Goal: Task Accomplishment & Management: Use online tool/utility

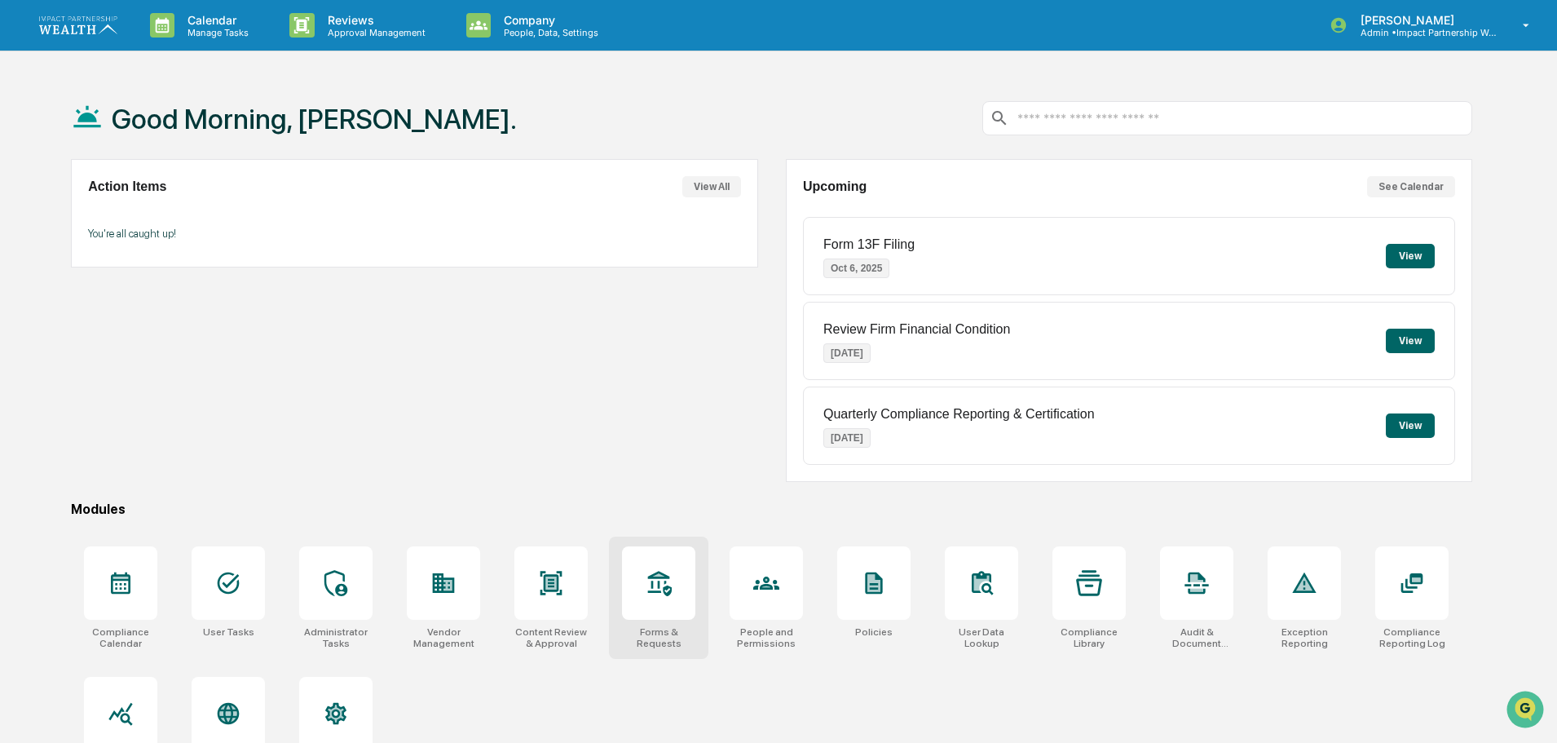
click at [663, 553] on div at bounding box center [659, 583] width 26 height 26
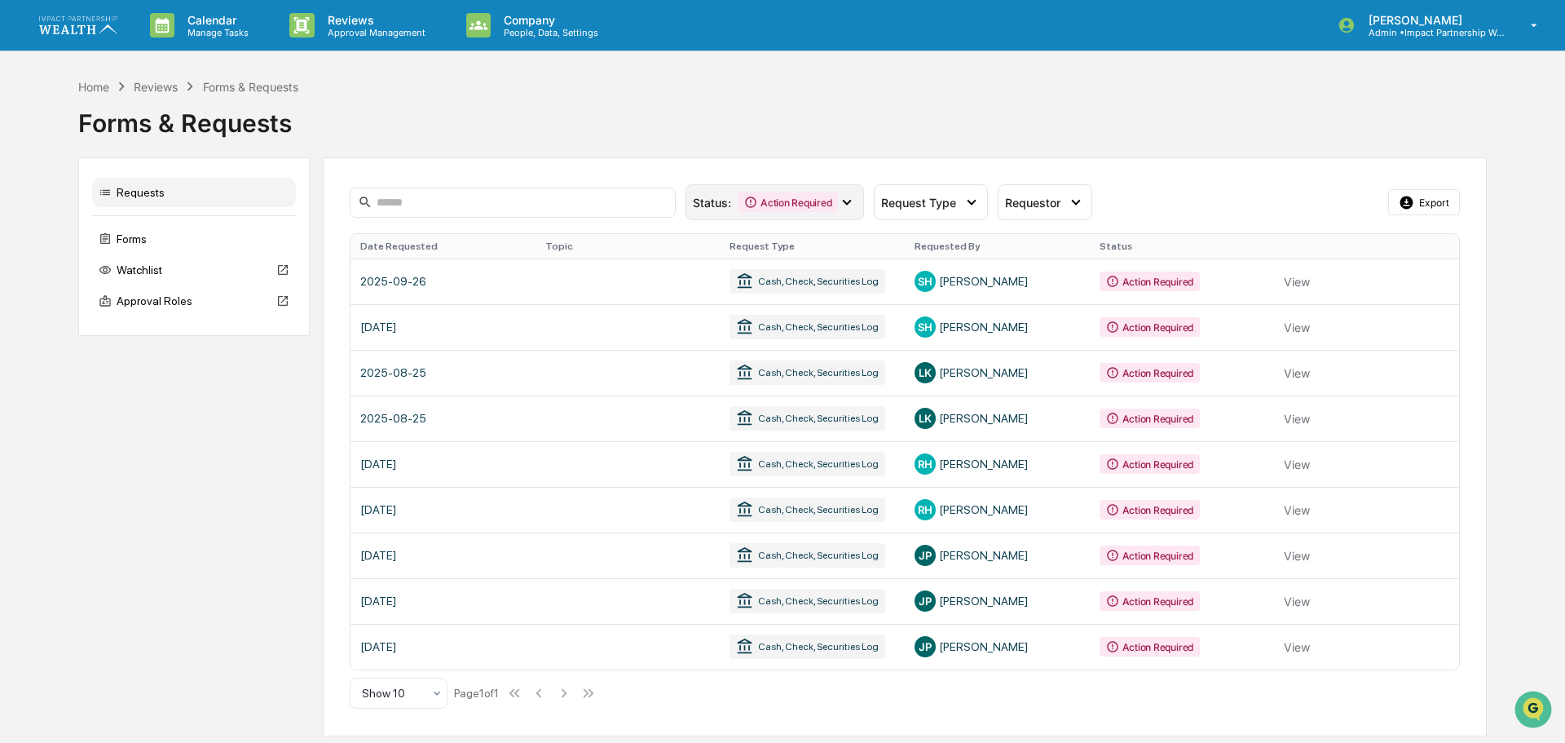
click at [835, 196] on div "Action Required" at bounding box center [788, 202] width 100 height 20
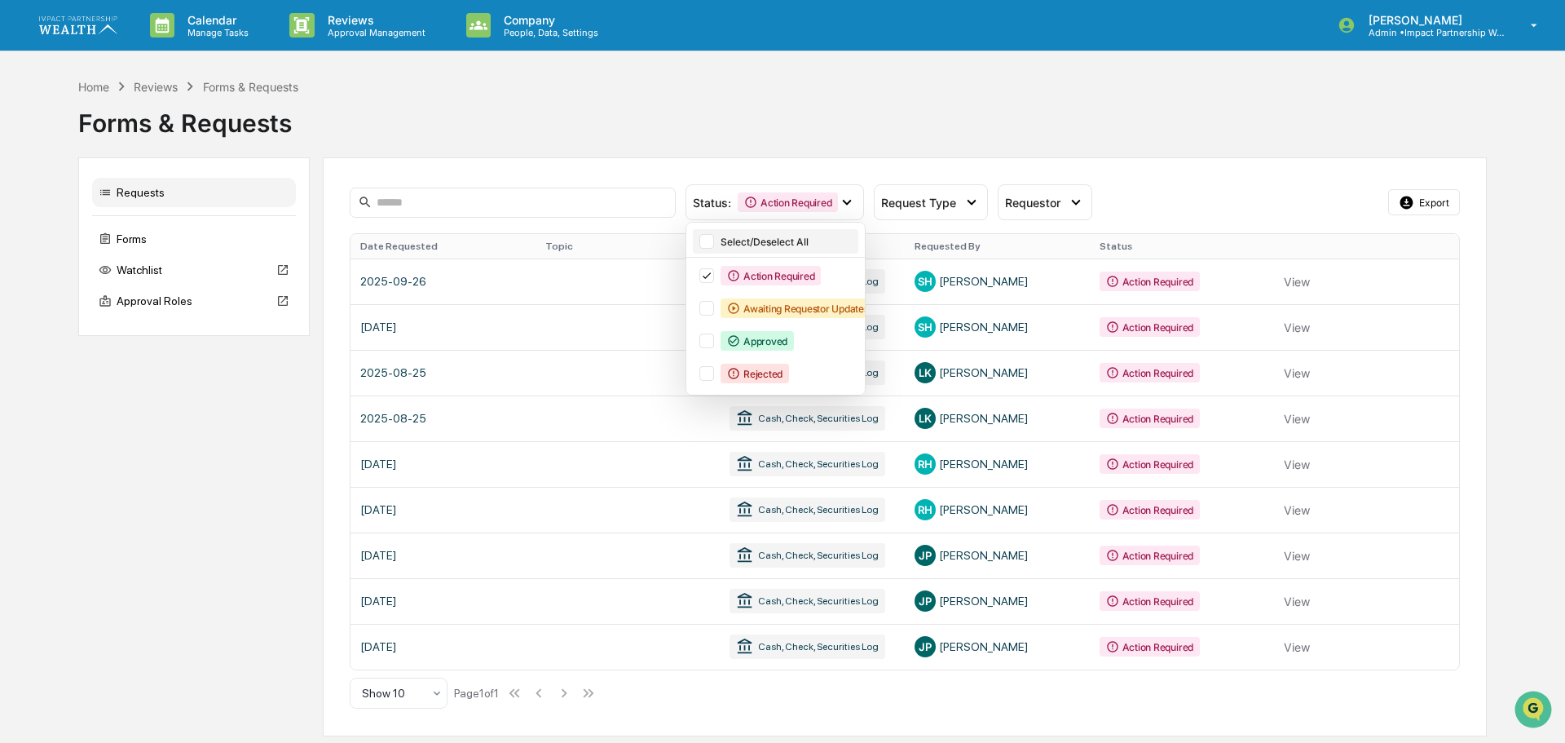
click at [726, 240] on div "Select/Deselect All" at bounding box center [788, 242] width 135 height 12
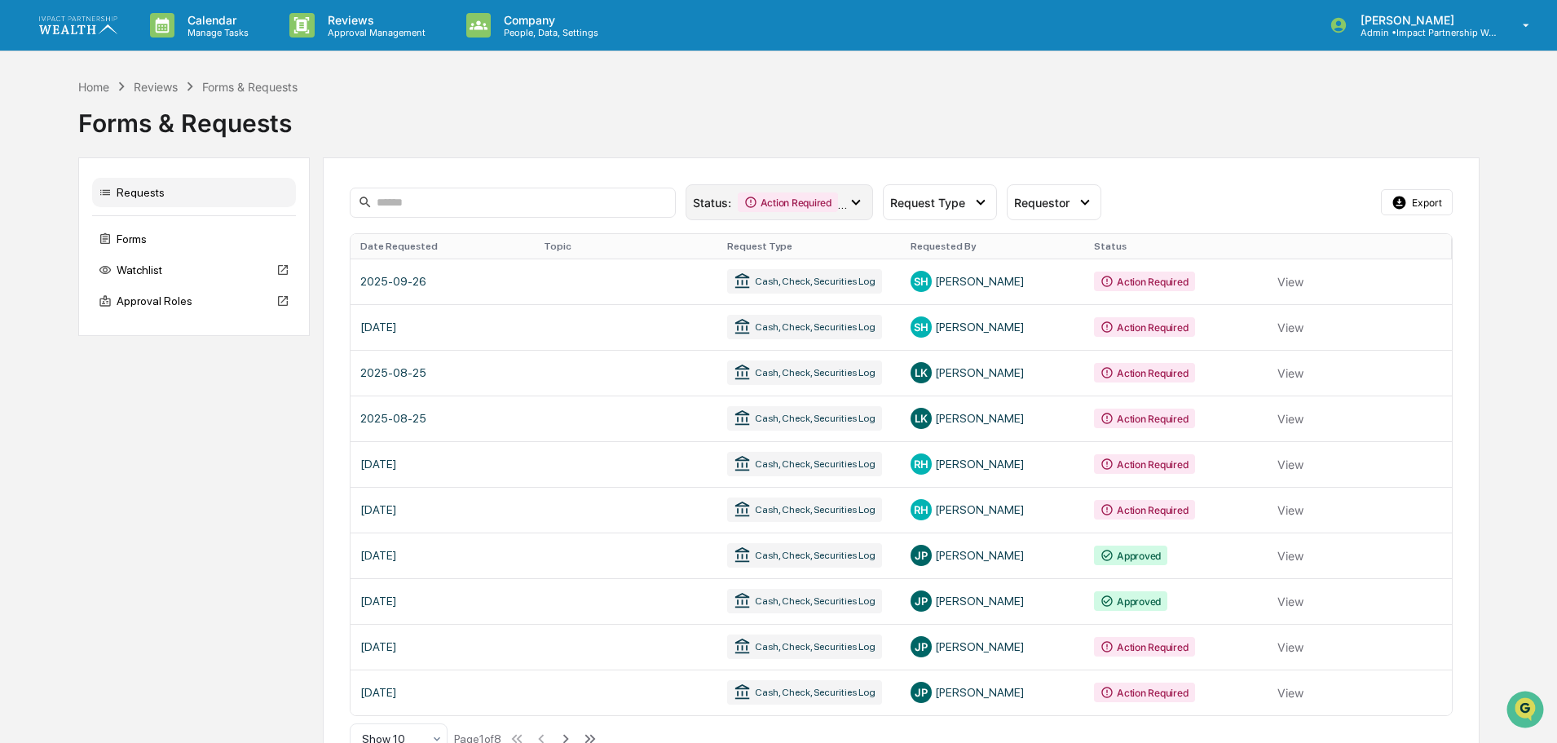
click at [861, 203] on icon at bounding box center [856, 202] width 18 height 18
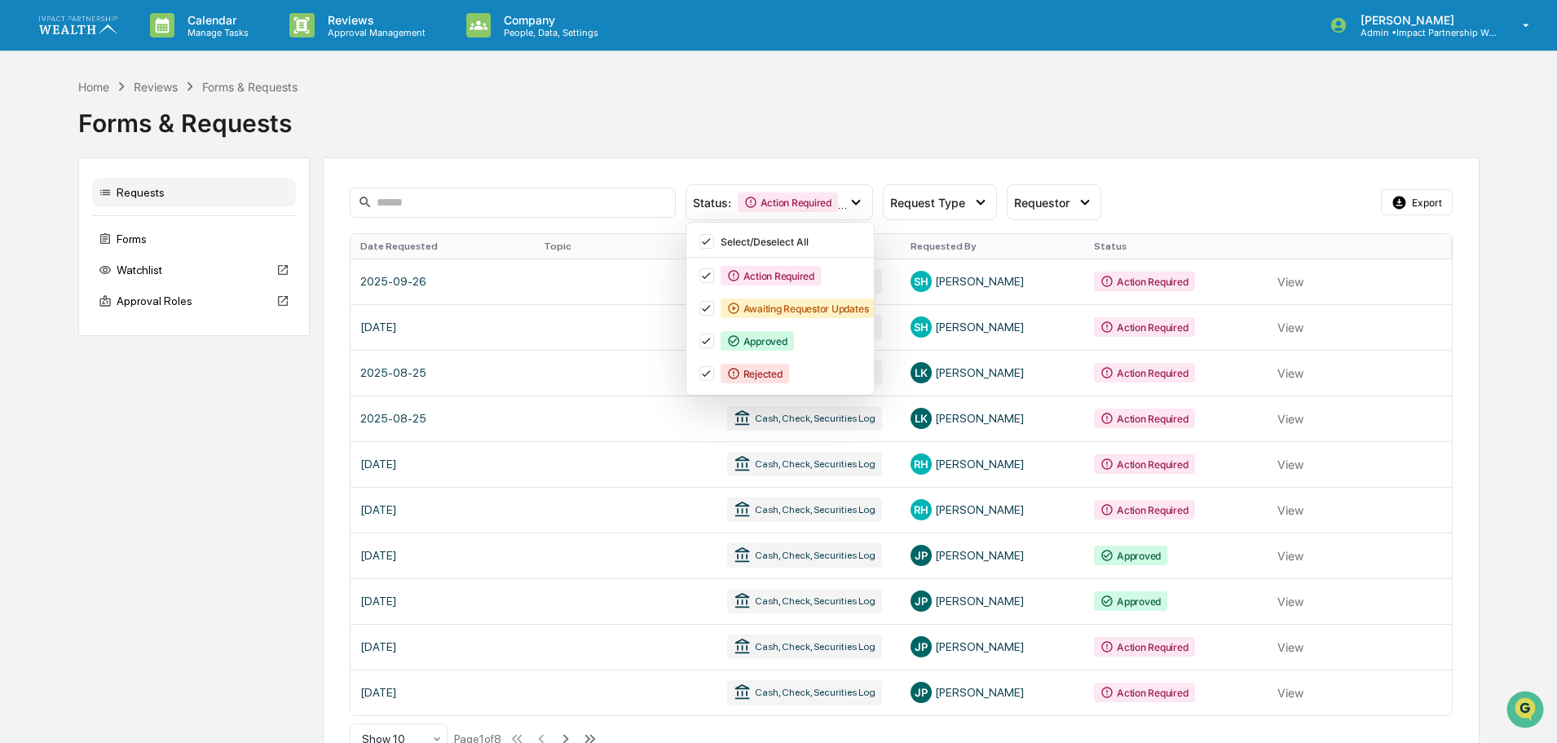
click at [1032, 125] on div "Forms & Requests" at bounding box center [778, 116] width 1401 height 42
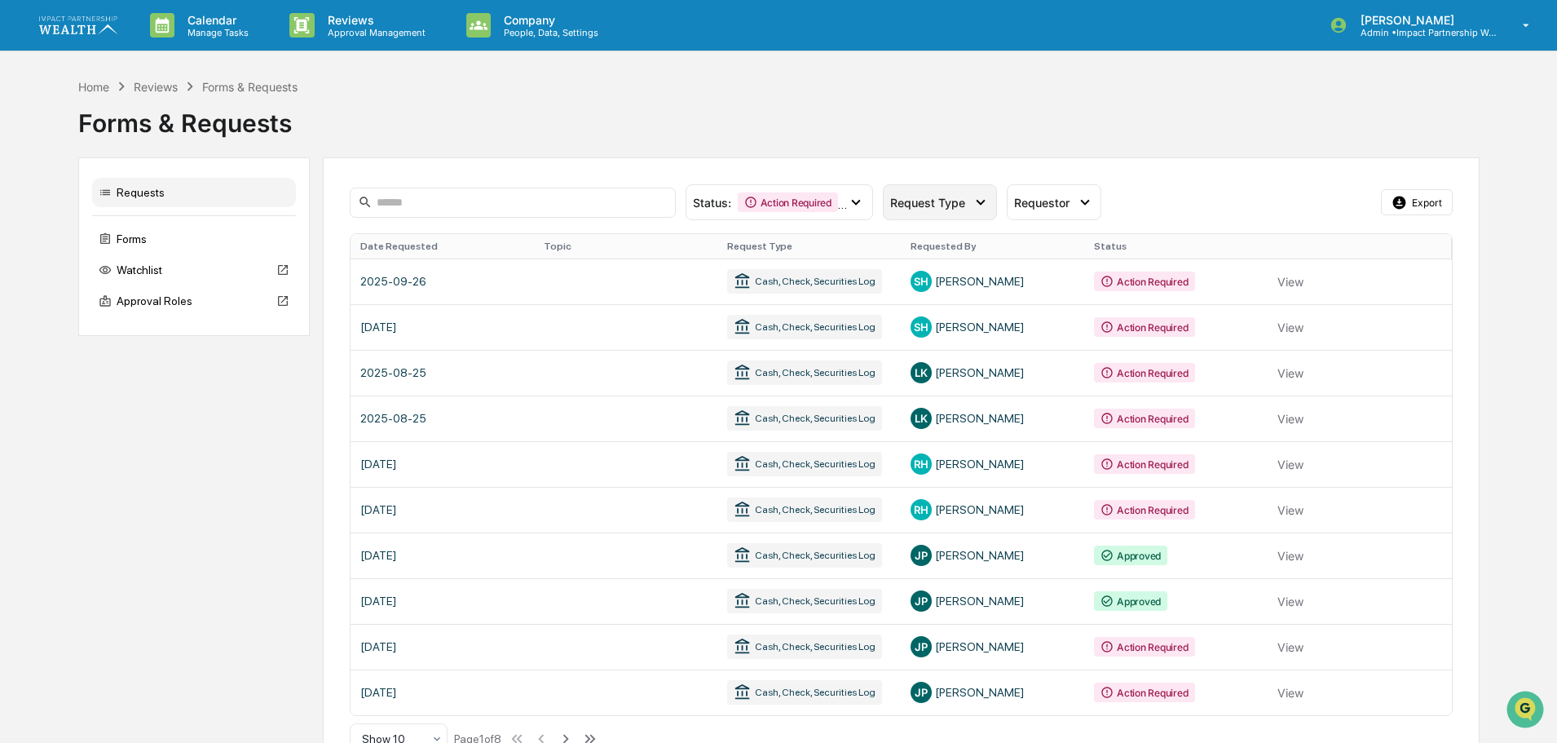
click at [960, 198] on span "Request Type" at bounding box center [927, 203] width 75 height 14
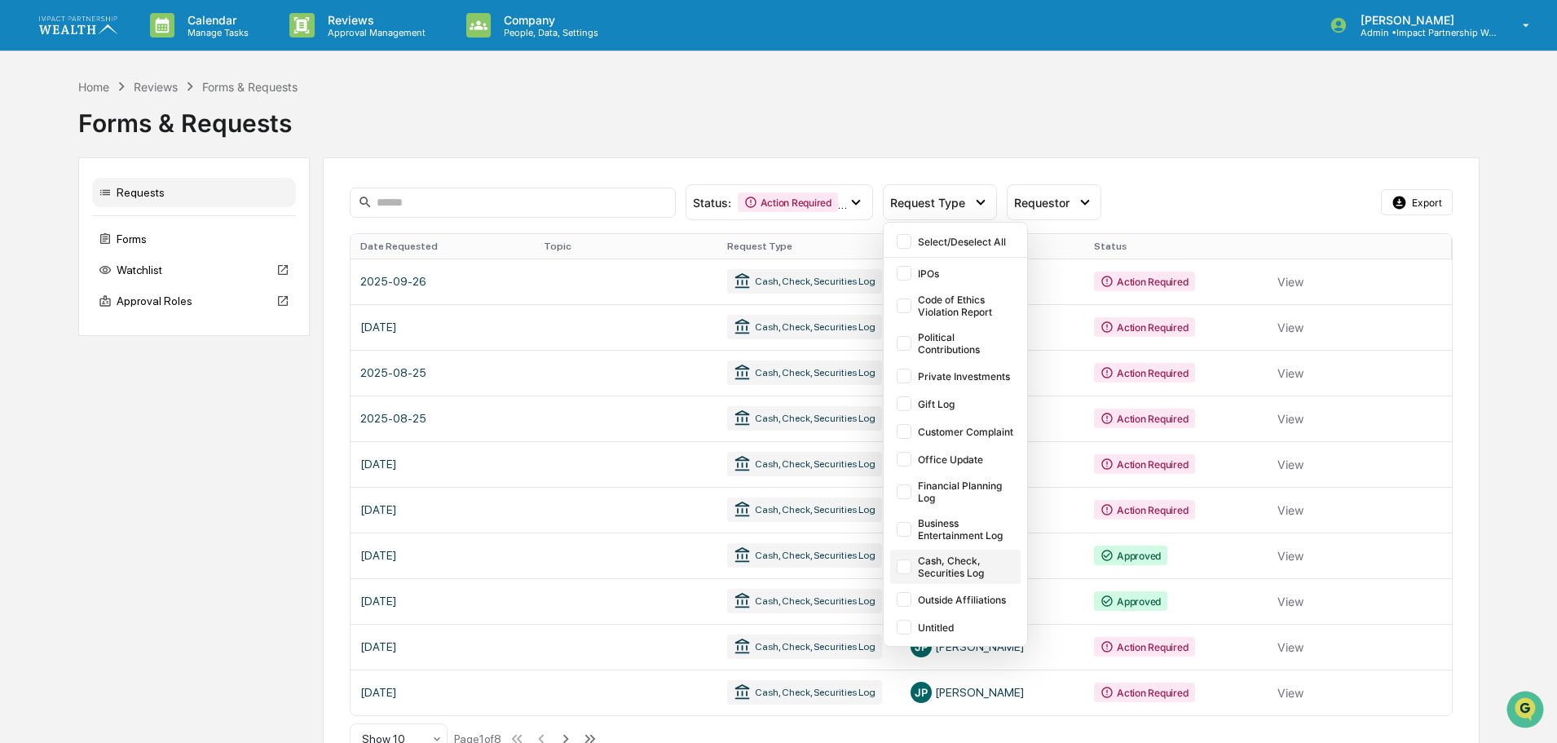
click at [904, 569] on div at bounding box center [904, 566] width 15 height 15
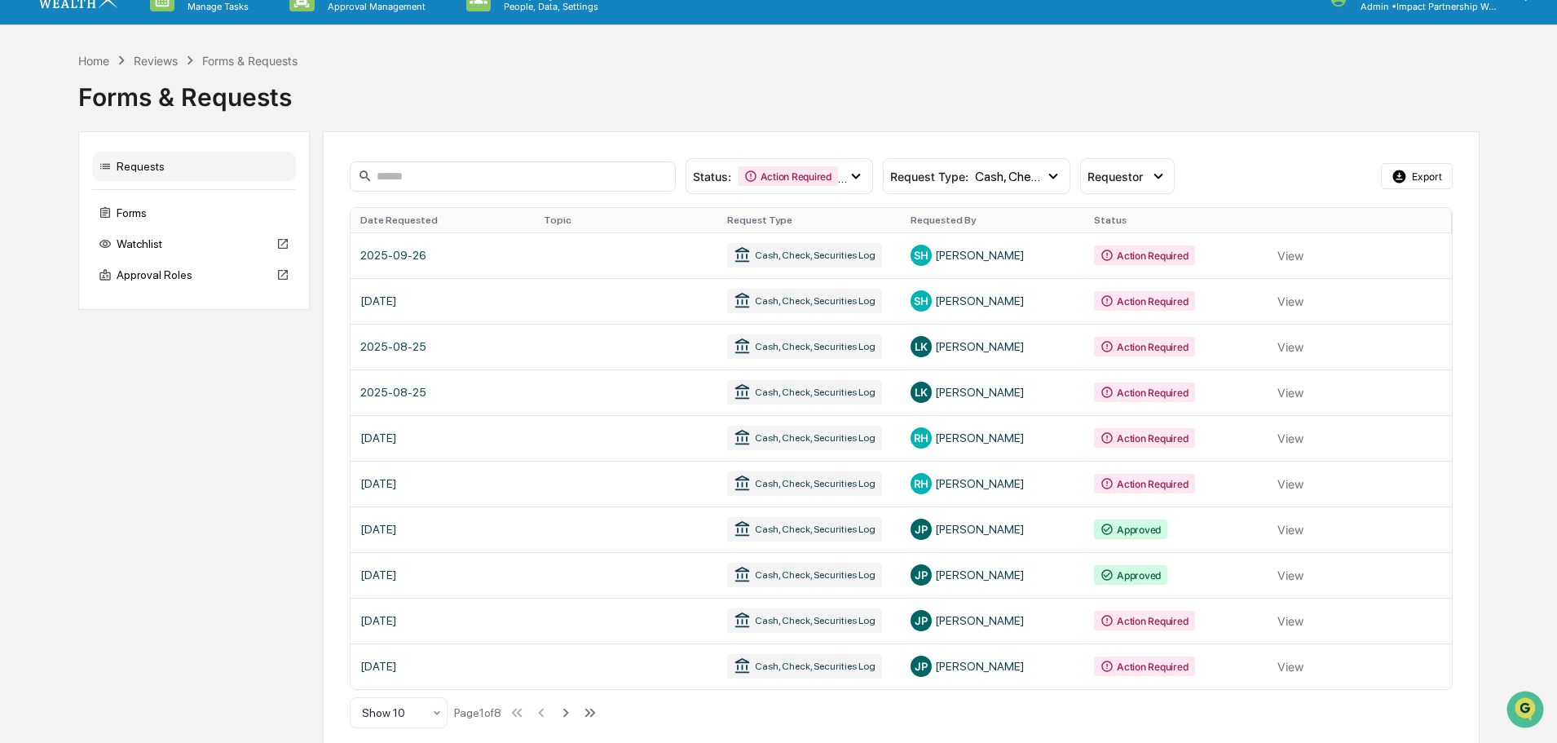
scroll to position [39, 0]
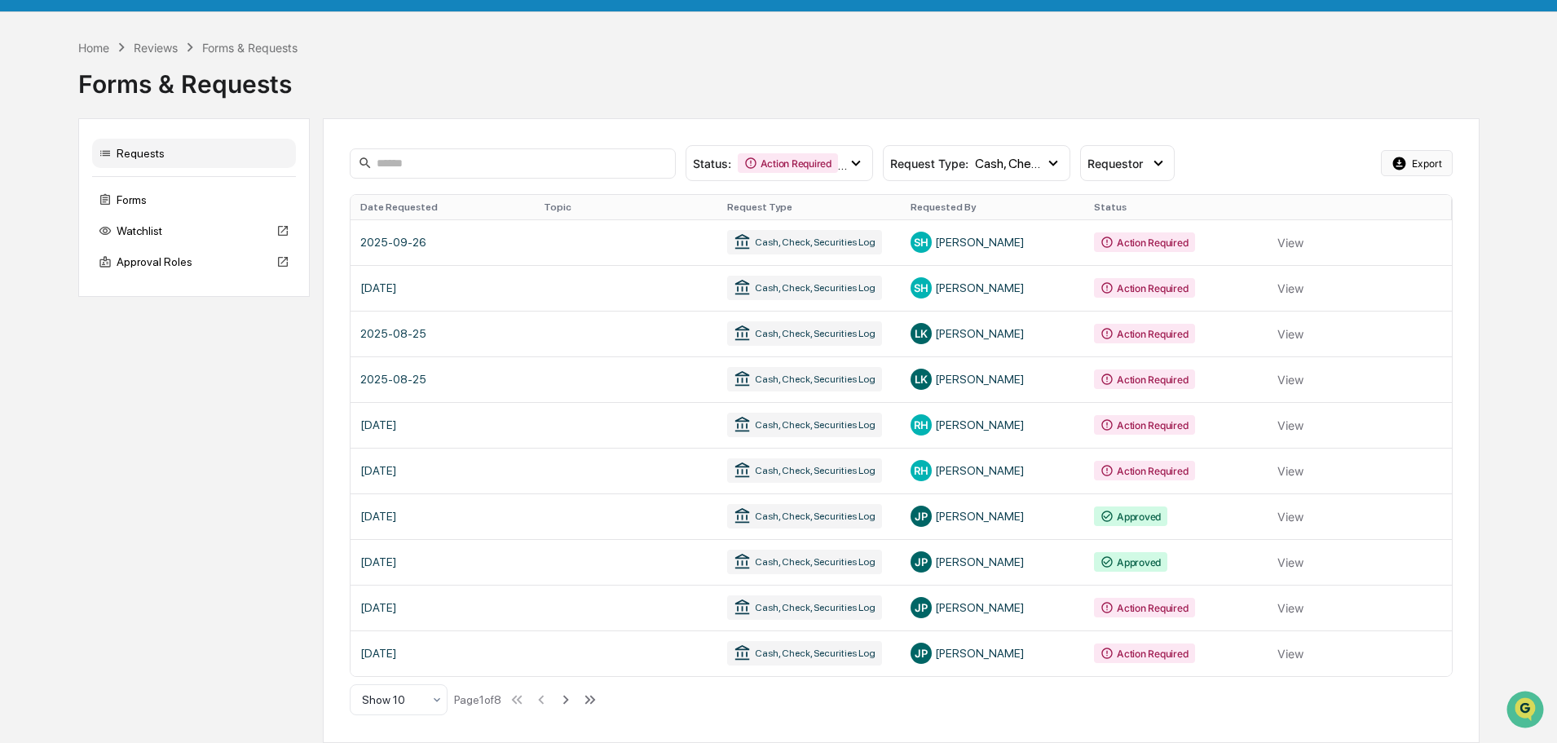
click at [1409, 159] on button "Export" at bounding box center [1417, 163] width 72 height 26
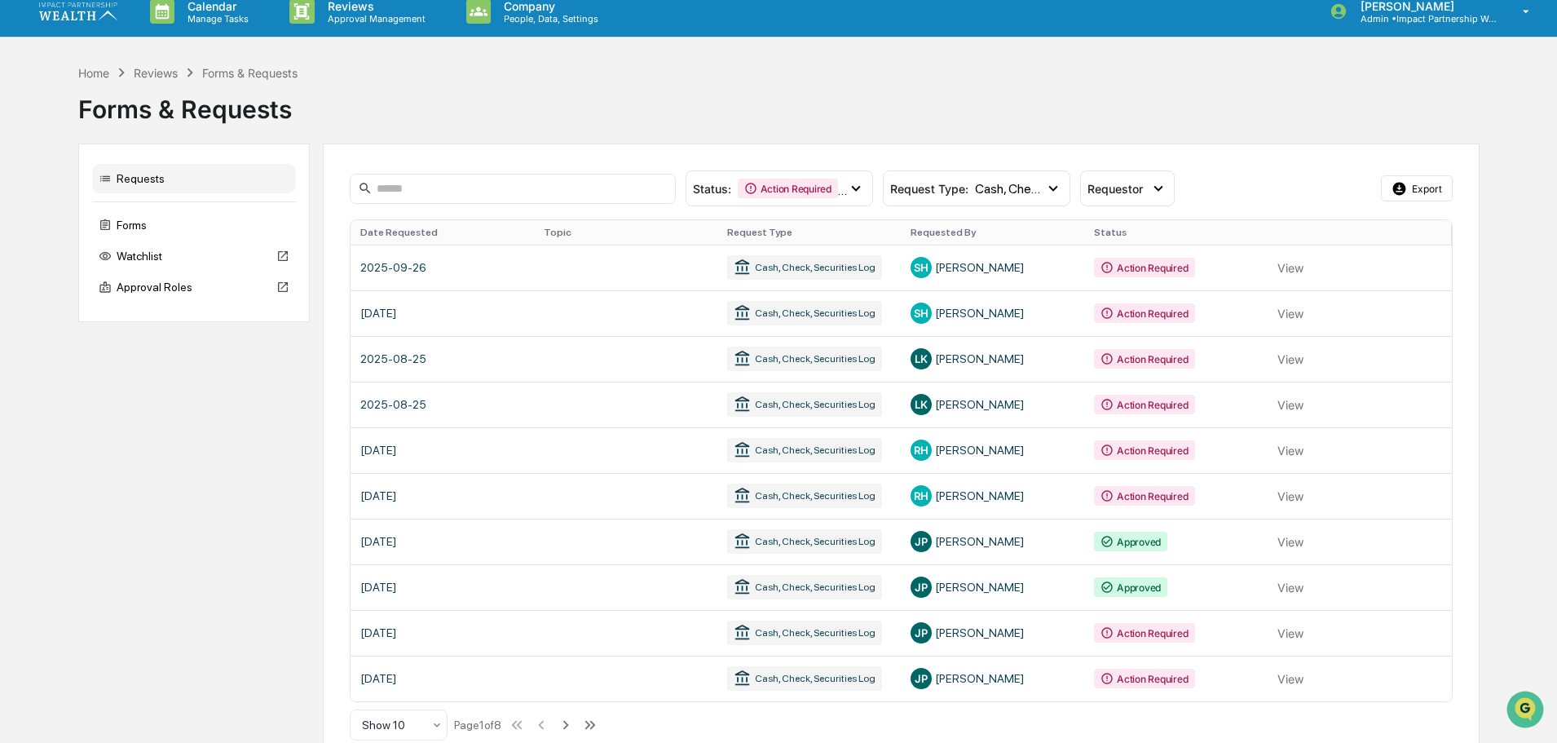
scroll to position [0, 0]
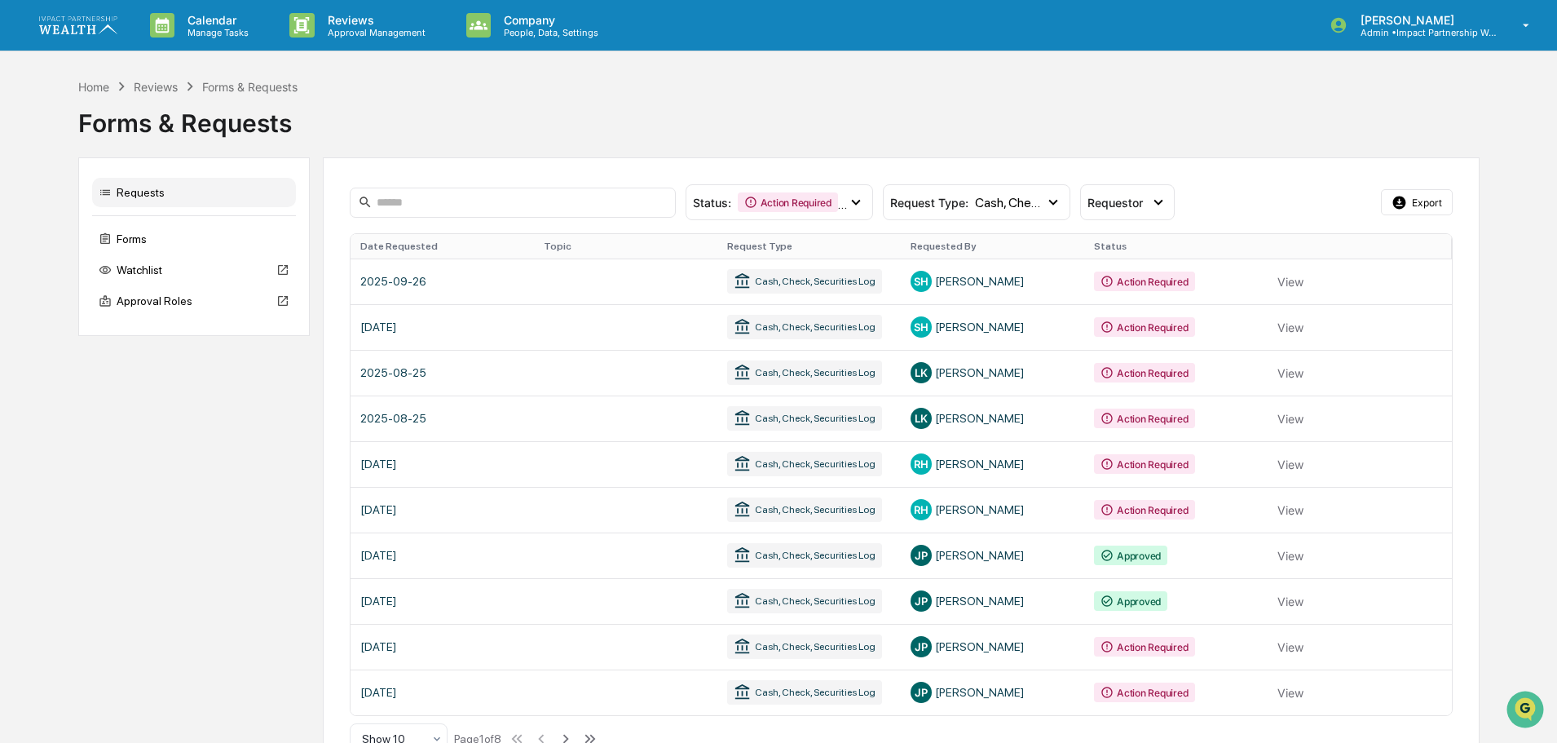
click at [63, 35] on link at bounding box center [88, 25] width 98 height 51
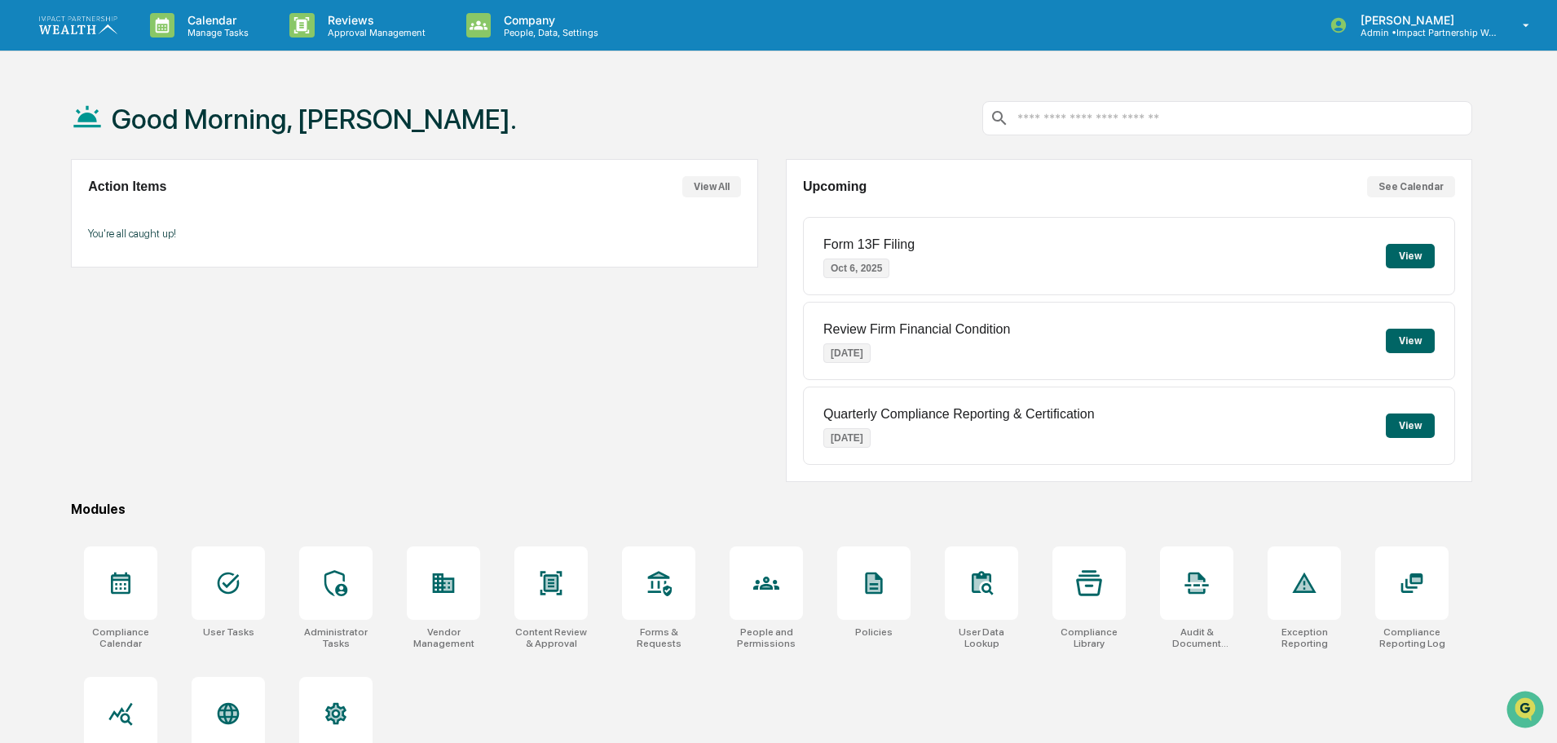
click at [713, 701] on div "Compliance Calendar User Tasks Administrator Tasks Vendor Management Content Re…" at bounding box center [771, 662] width 1401 height 253
click at [554, 607] on div at bounding box center [550, 582] width 73 height 73
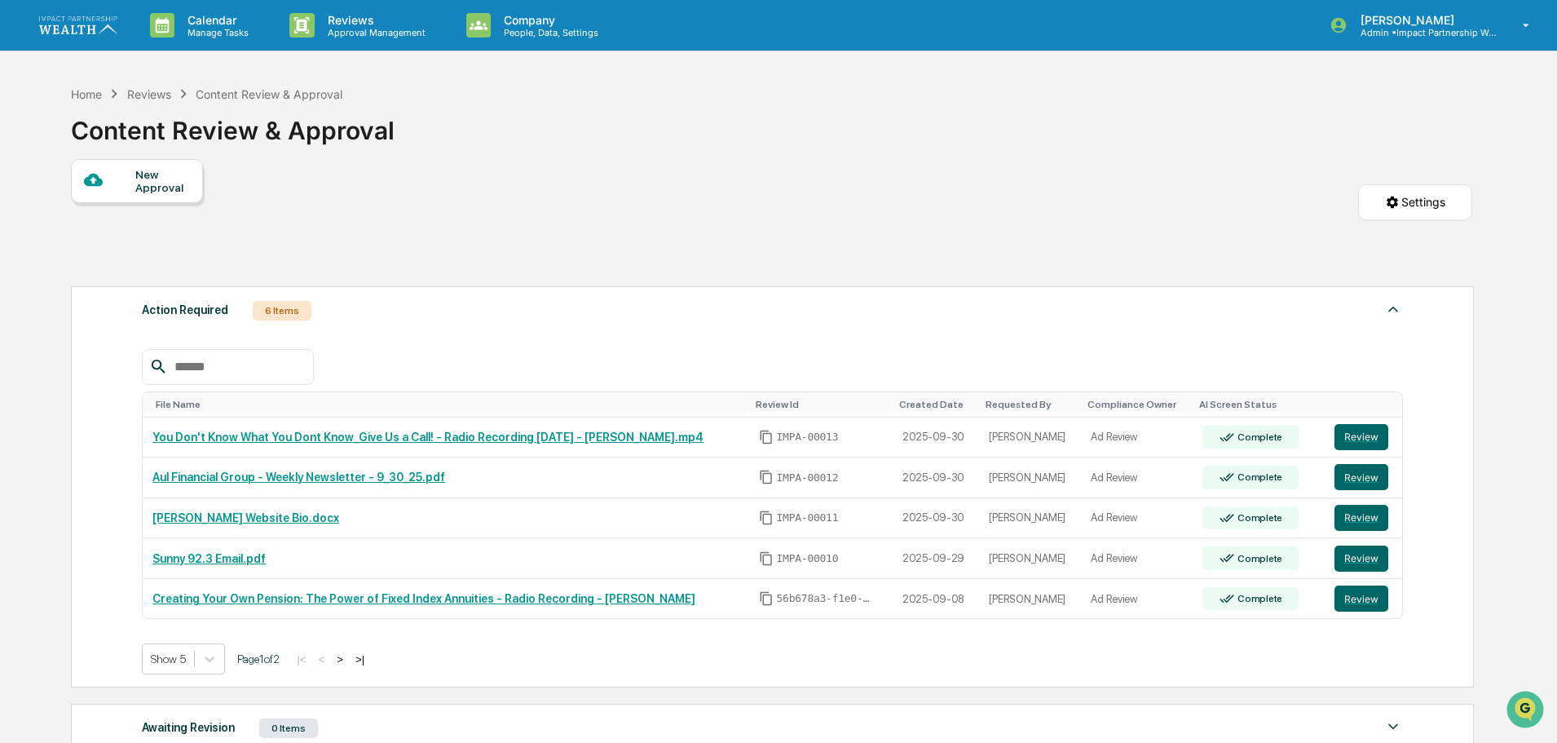
click at [757, 276] on div "New Approval Settings" at bounding box center [771, 218] width 1401 height 119
click at [734, 192] on div "New Approval Settings" at bounding box center [771, 218] width 1401 height 119
click at [639, 278] on div "Action Required 6 Items File Name Review Id Created Date Requested By Complianc…" at bounding box center [771, 588] width 1401 height 621
click at [633, 165] on div "New Approval Settings" at bounding box center [771, 218] width 1401 height 119
click at [745, 242] on div "New Approval Settings" at bounding box center [771, 218] width 1401 height 119
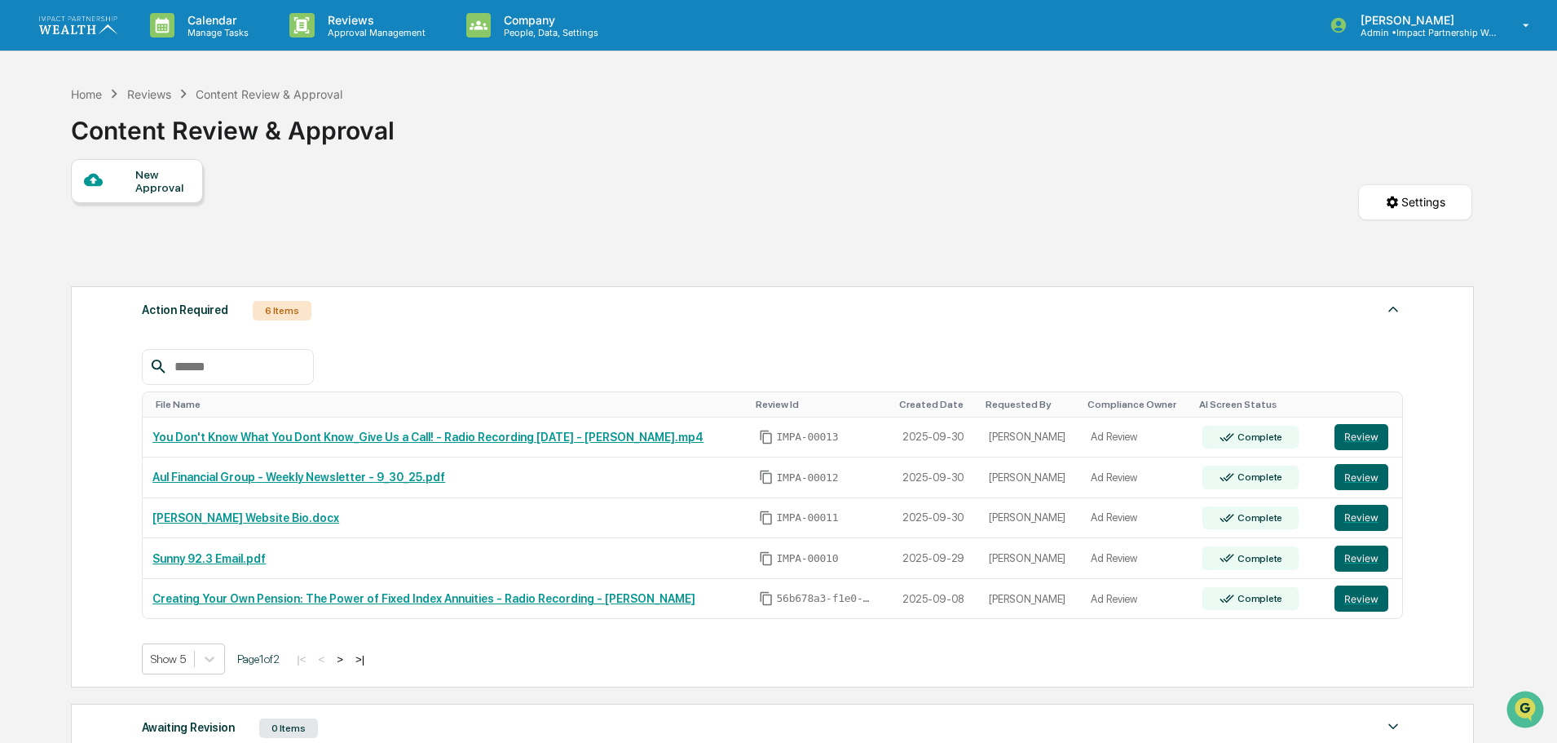
click at [126, 170] on div "New Approval" at bounding box center [137, 181] width 132 height 44
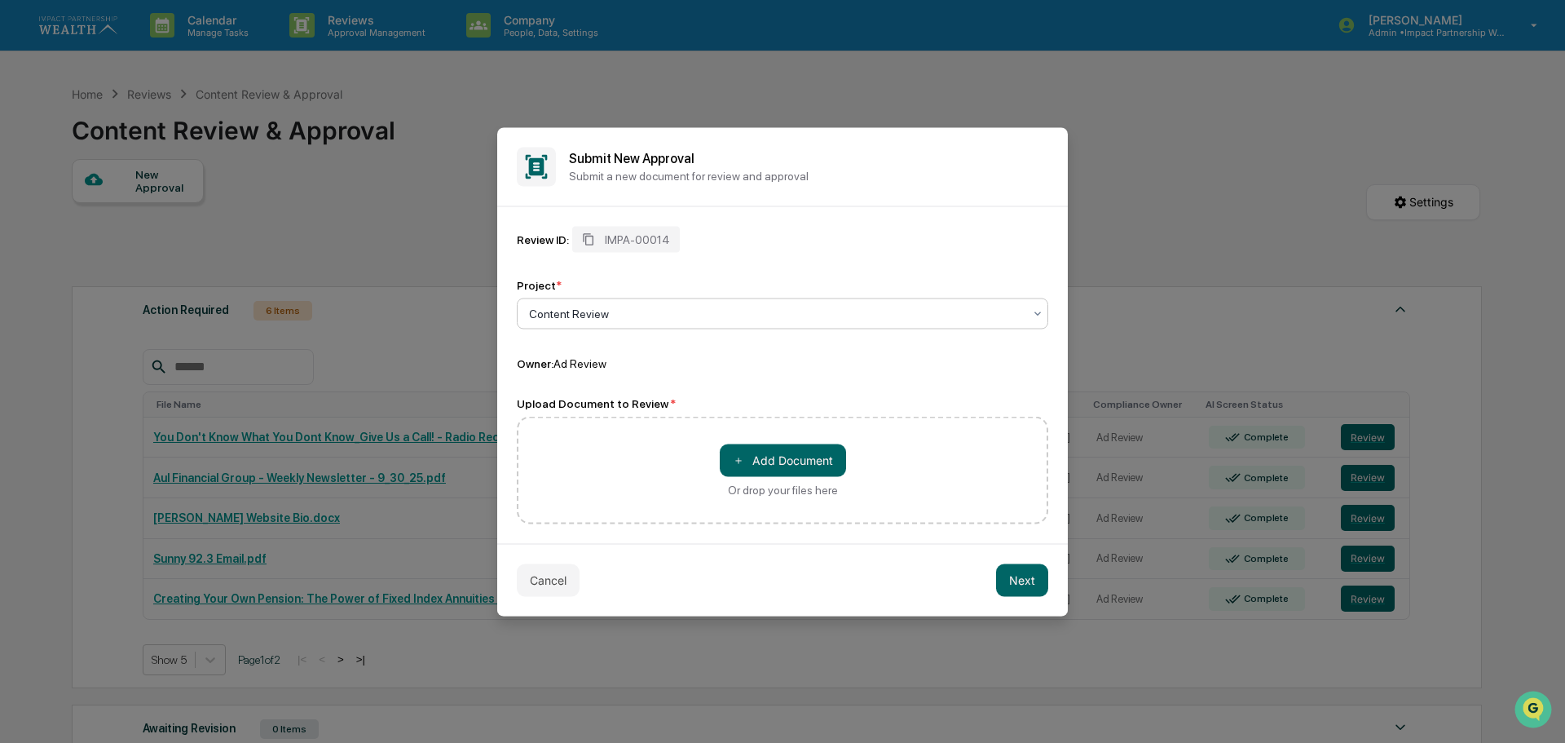
click at [928, 320] on div at bounding box center [776, 313] width 494 height 16
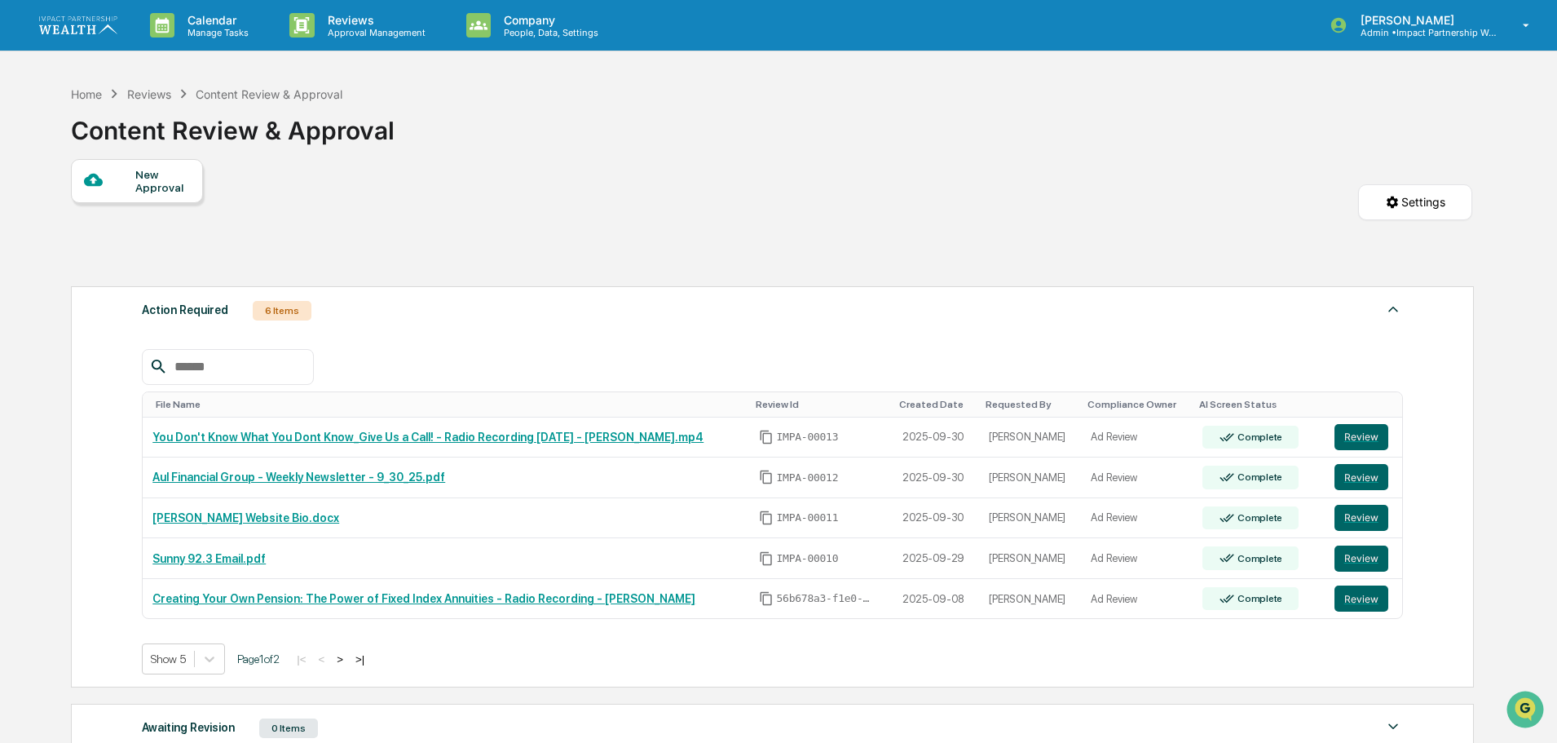
click at [123, 189] on div at bounding box center [109, 180] width 51 height 20
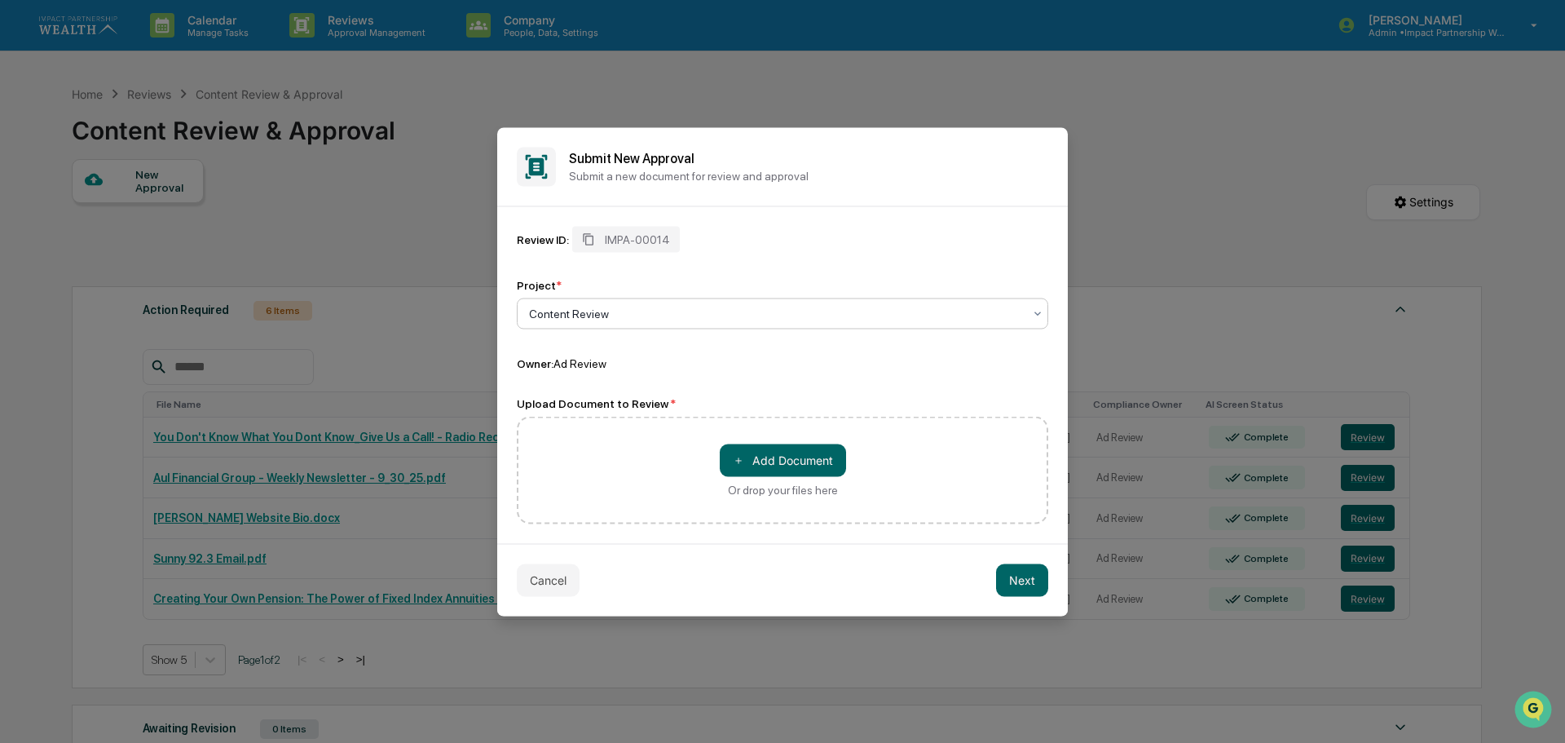
click at [924, 312] on div at bounding box center [776, 313] width 494 height 16
click at [907, 317] on div at bounding box center [776, 313] width 494 height 16
click at [962, 263] on div "Review ID: IMPA-00014 Project * Content Review Owner: Ad Review" at bounding box center [783, 298] width 532 height 144
click at [836, 280] on div "Project *" at bounding box center [783, 284] width 532 height 13
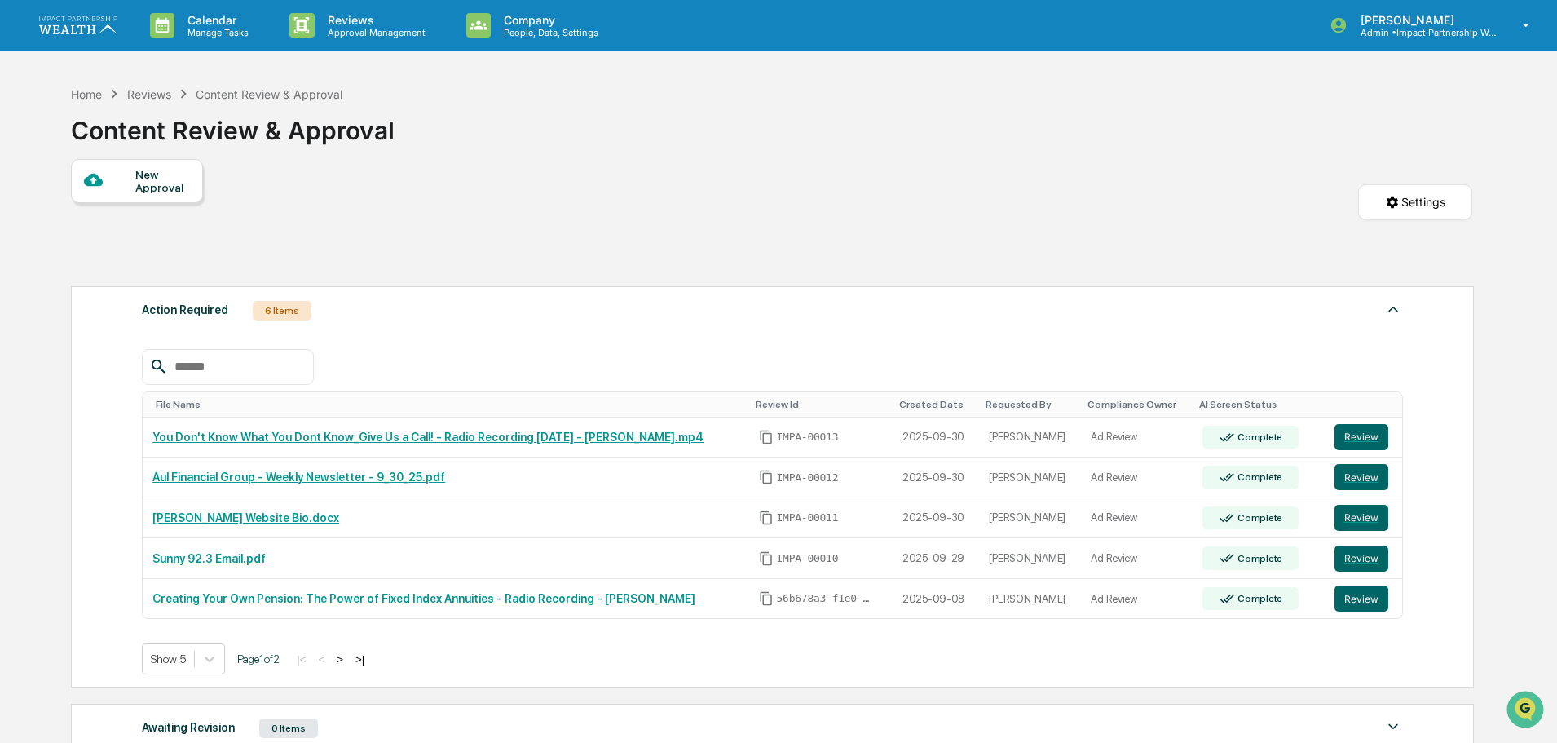
click at [1140, 128] on div "Home Reviews Content Review & Approval Content Review & Approval" at bounding box center [771, 118] width 1401 height 82
click at [853, 202] on div "New Approval Settings" at bounding box center [771, 218] width 1401 height 119
click at [821, 187] on div "New Approval Settings" at bounding box center [771, 218] width 1401 height 119
click at [811, 183] on div "New Approval Settings" at bounding box center [771, 218] width 1401 height 119
click at [811, 201] on div "New Approval Settings" at bounding box center [771, 218] width 1401 height 119
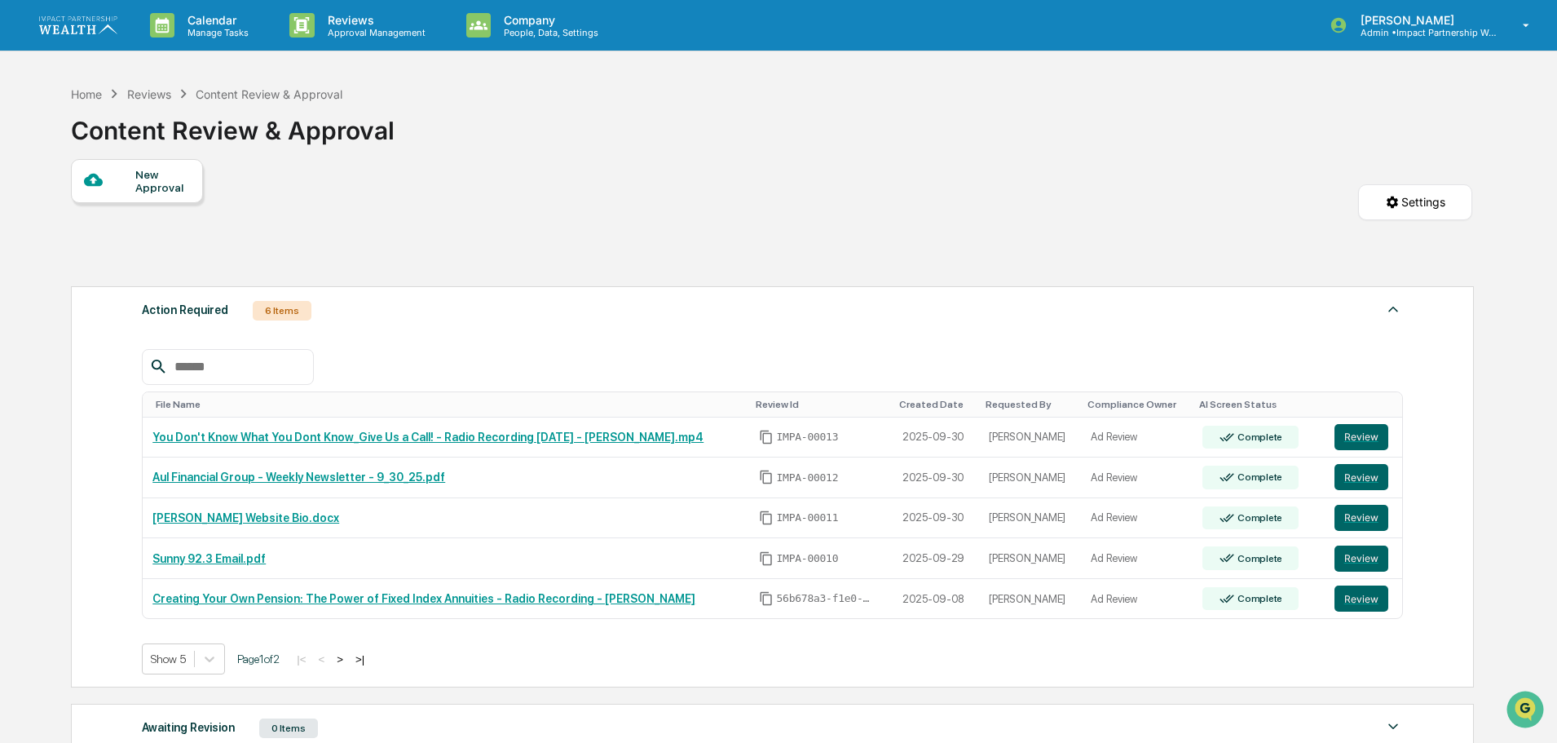
click at [877, 159] on div "New Approval Settings" at bounding box center [771, 218] width 1401 height 119
click at [845, 143] on div "Home Reviews Content Review & Approval Content Review & Approval" at bounding box center [771, 118] width 1401 height 82
drag, startPoint x: 1076, startPoint y: 223, endPoint x: 1084, endPoint y: 227, distance: 9.1
click at [1082, 224] on div "New Approval Settings" at bounding box center [771, 218] width 1401 height 119
click at [1002, 140] on div "Home Reviews Content Review & Approval Content Review & Approval" at bounding box center [771, 118] width 1401 height 82
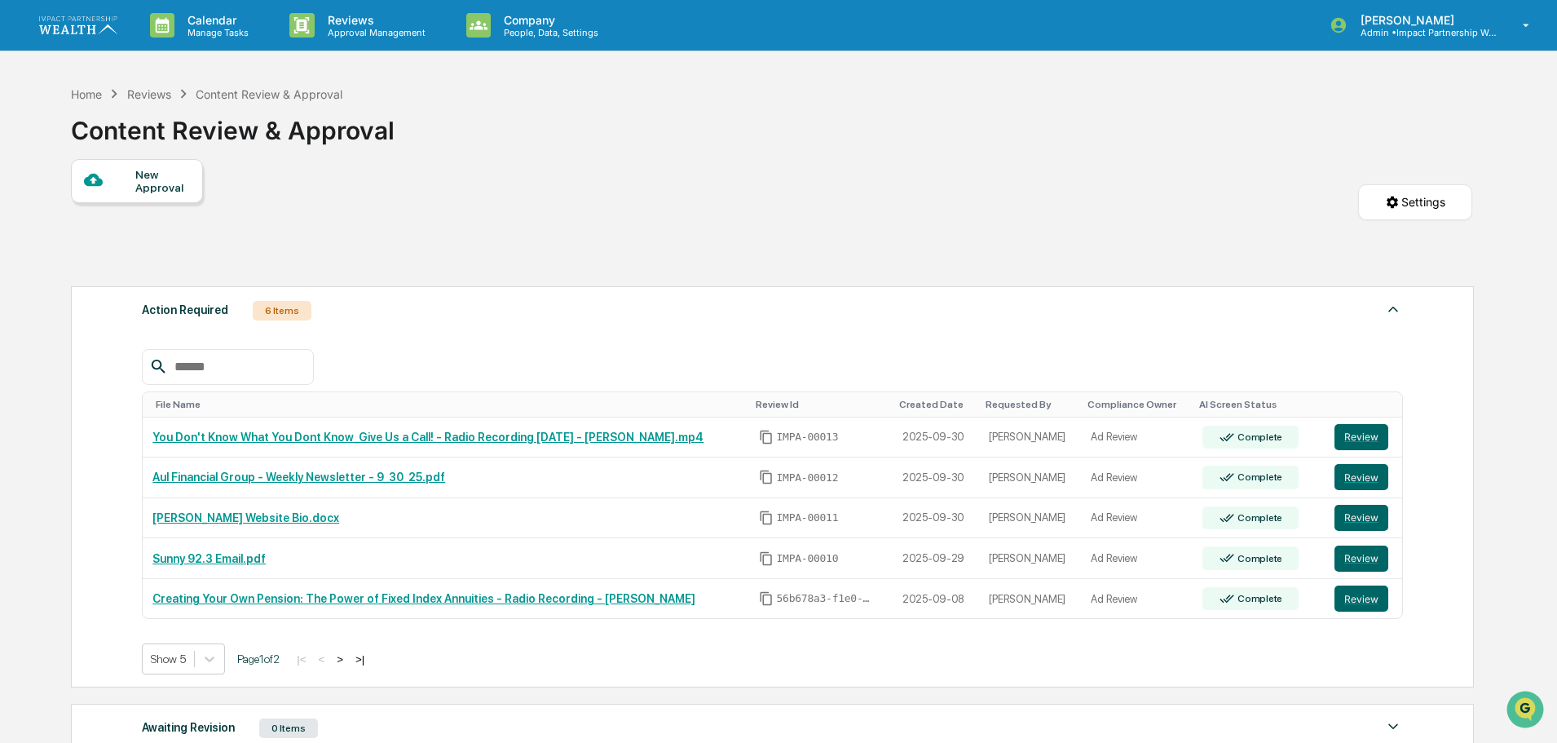
click at [858, 100] on div "Home Reviews Content Review & Approval Content Review & Approval" at bounding box center [771, 118] width 1401 height 82
click at [884, 168] on div "New Approval Settings" at bounding box center [771, 218] width 1401 height 119
